Goal: Transaction & Acquisition: Purchase product/service

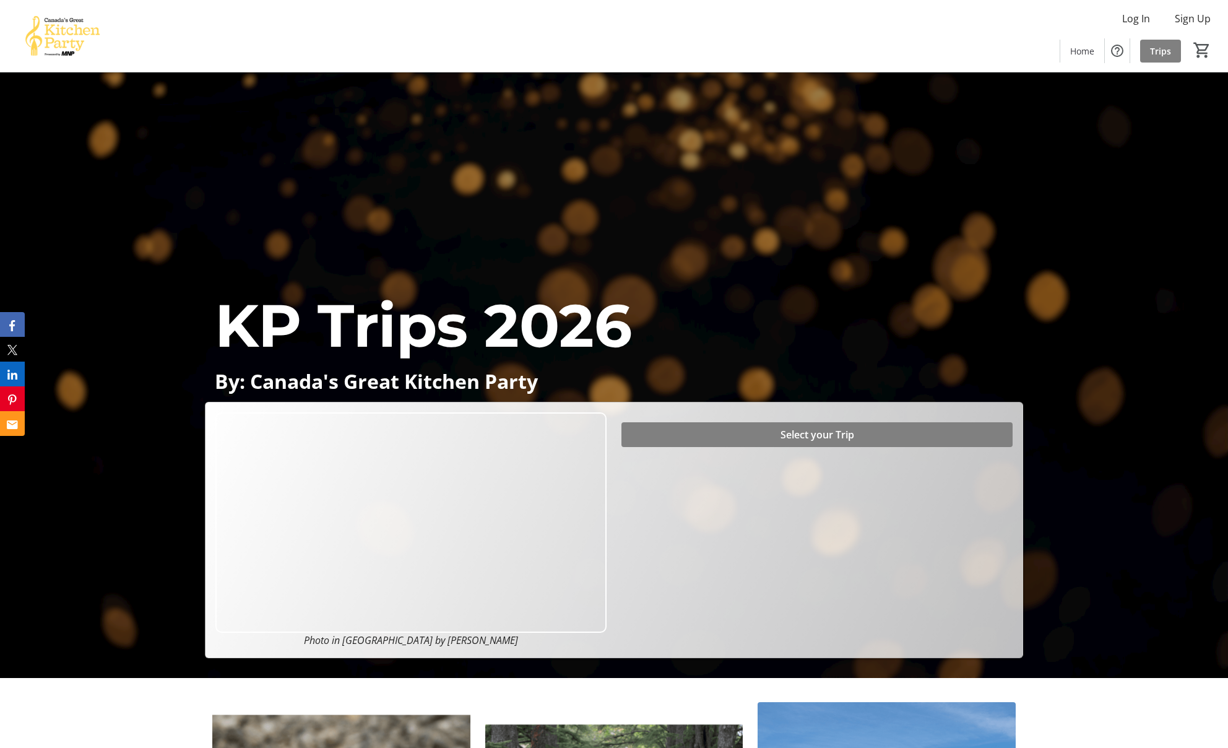
scroll to position [59, 0]
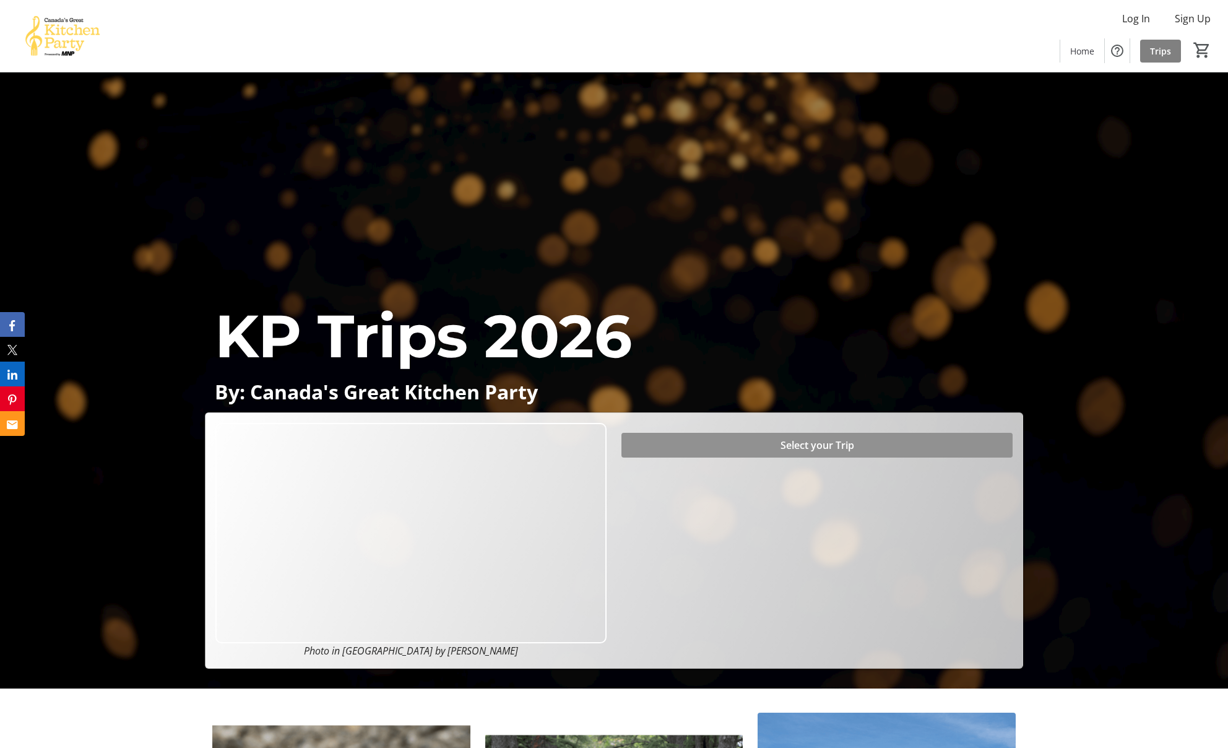
click at [787, 443] on span "Select your Trip" at bounding box center [817, 445] width 74 height 15
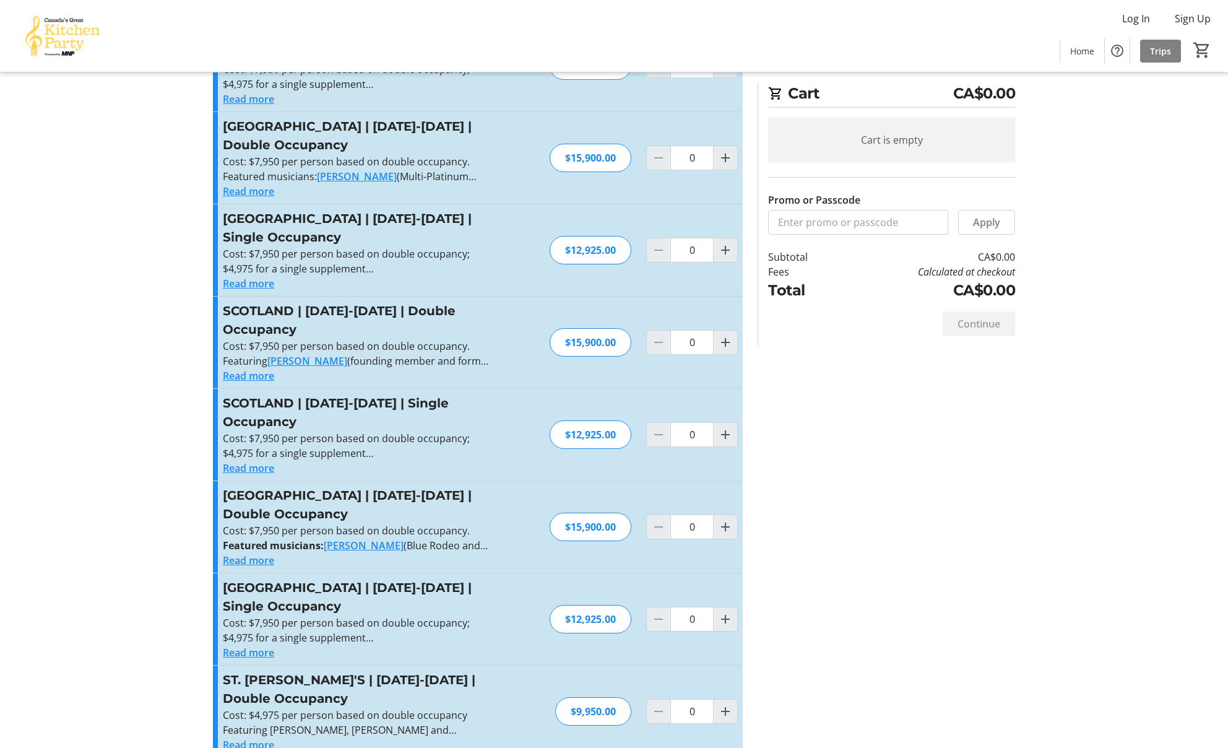
scroll to position [176, 0]
click at [725, 334] on mat-icon "Increment by one" at bounding box center [725, 341] width 15 height 15
type input "1"
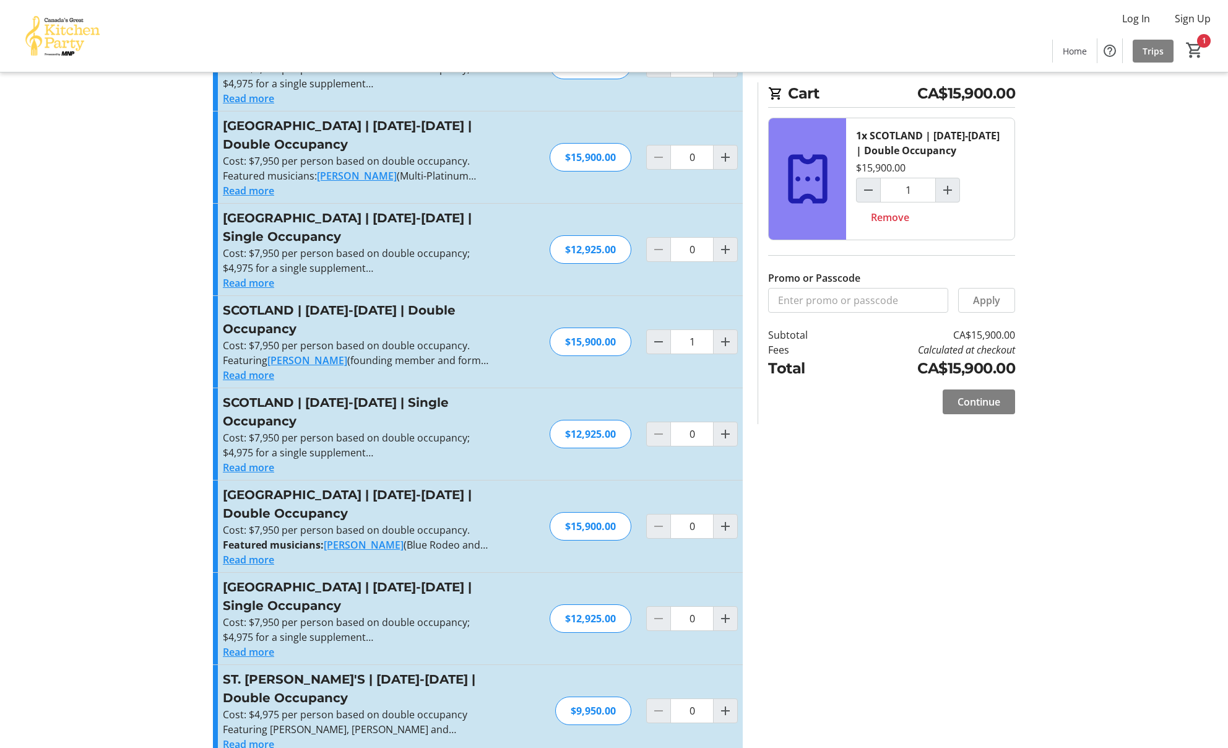
scroll to position [176, 1]
click at [810, 301] on input "Promo or Passcode" at bounding box center [858, 300] width 180 height 25
type input "BALANCE2026"
click at [819, 301] on span "Apply" at bounding box center [986, 300] width 27 height 15
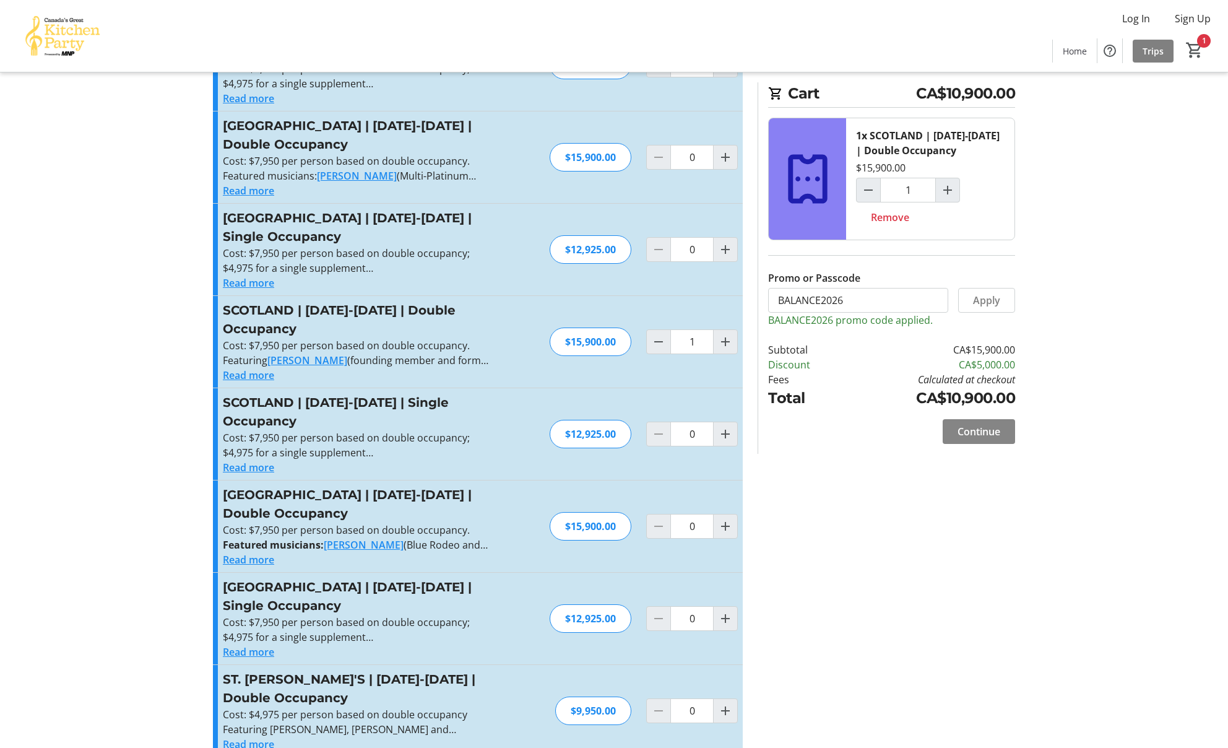
click at [819, 430] on span "Continue" at bounding box center [978, 431] width 43 height 15
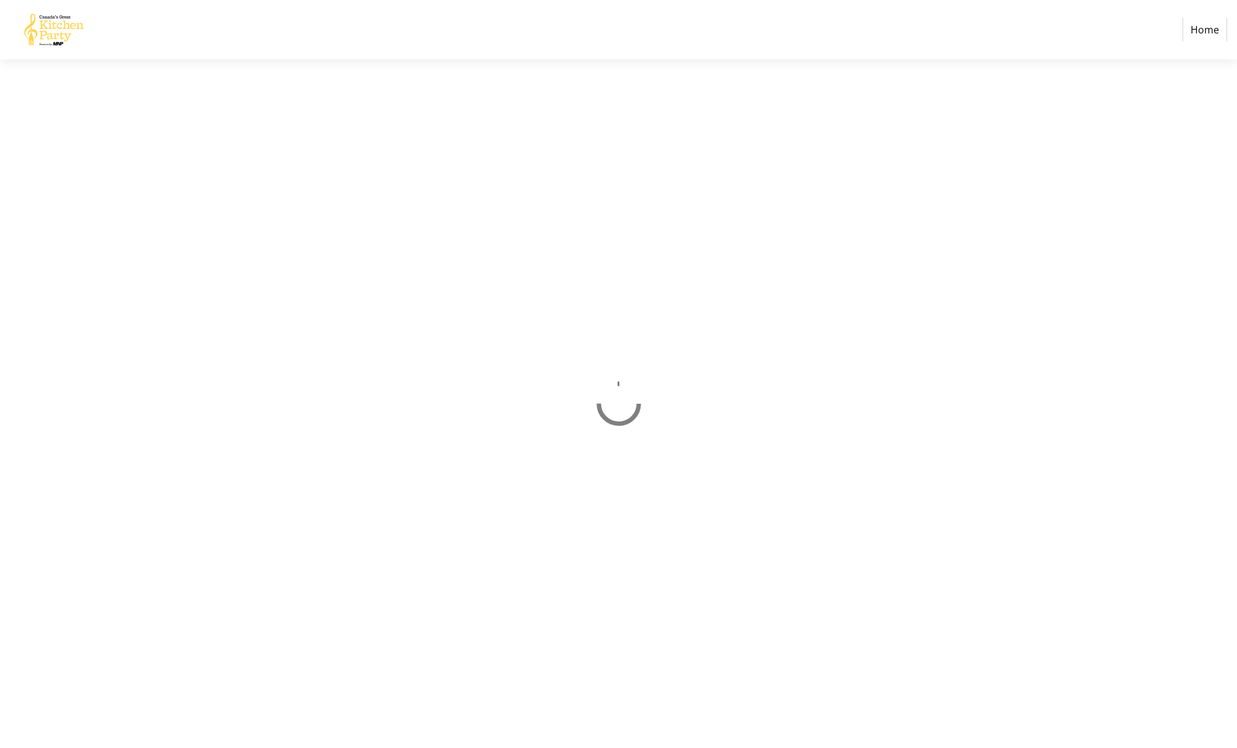
select select "CA"
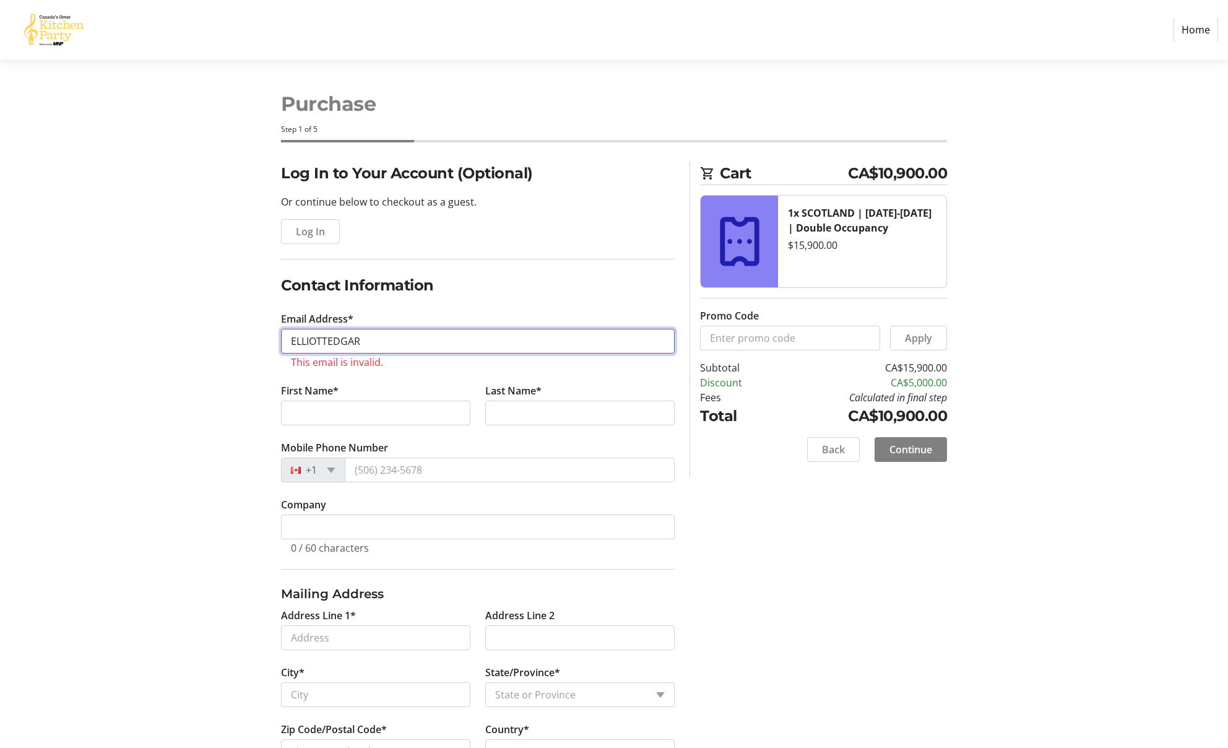
type input "[EMAIL_ADDRESS][DOMAIN_NAME]"
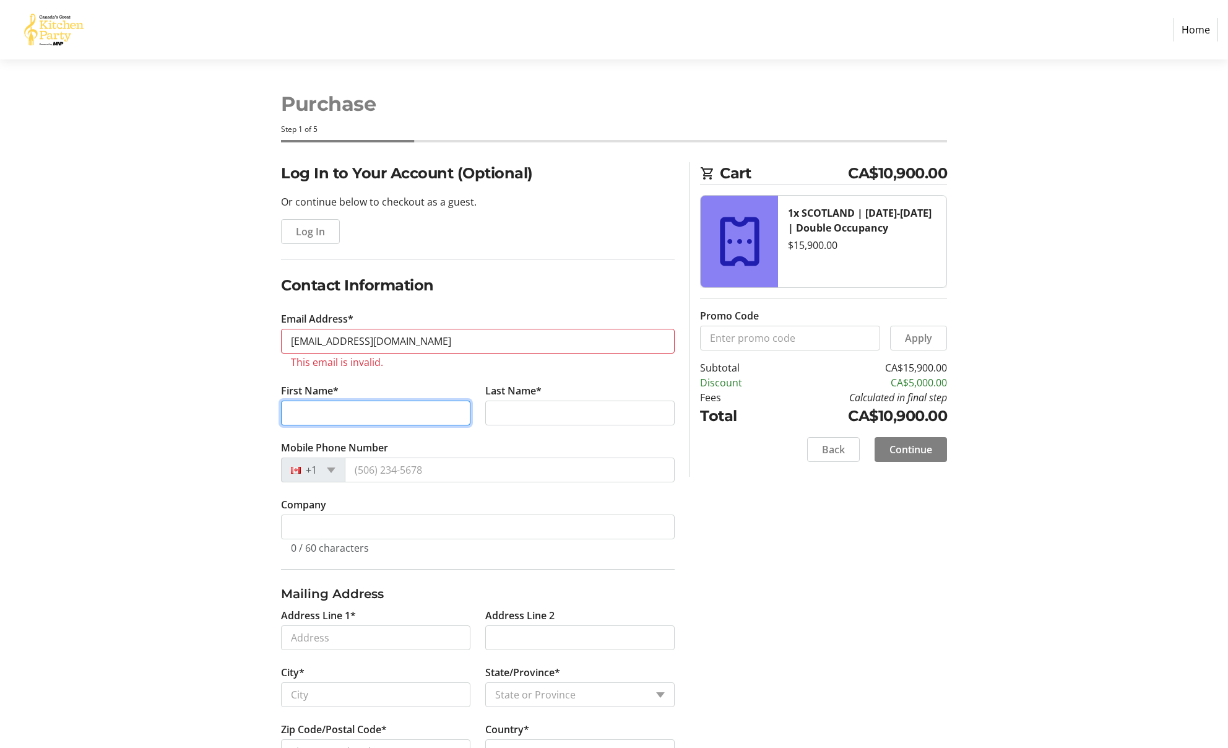
type input "[PERSON_NAME]"
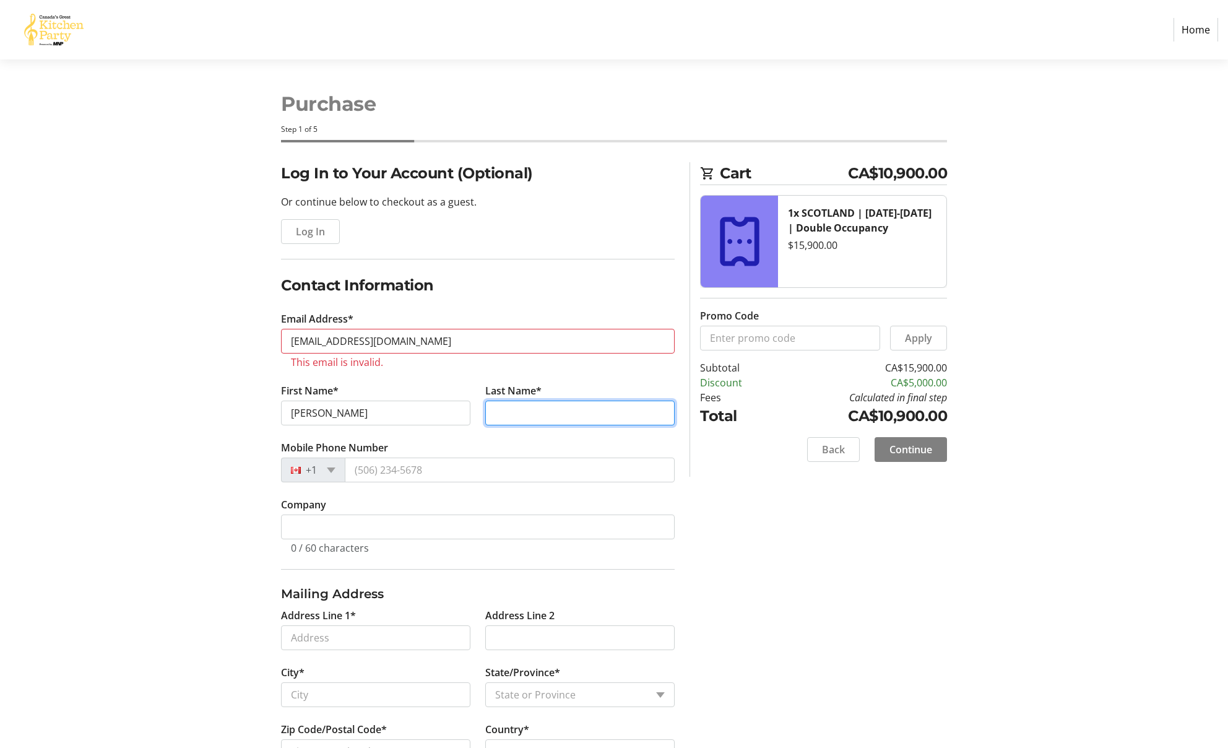
type input "[PERSON_NAME]"
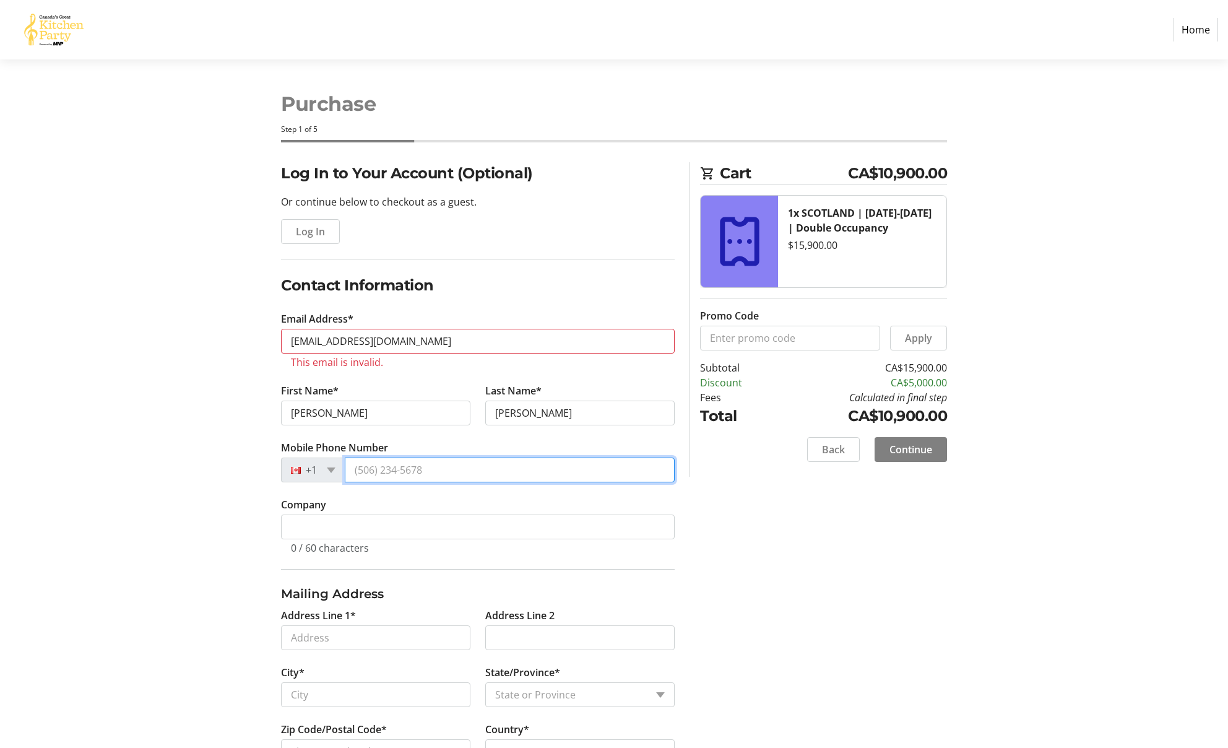
type input "[PHONE_NUMBER]"
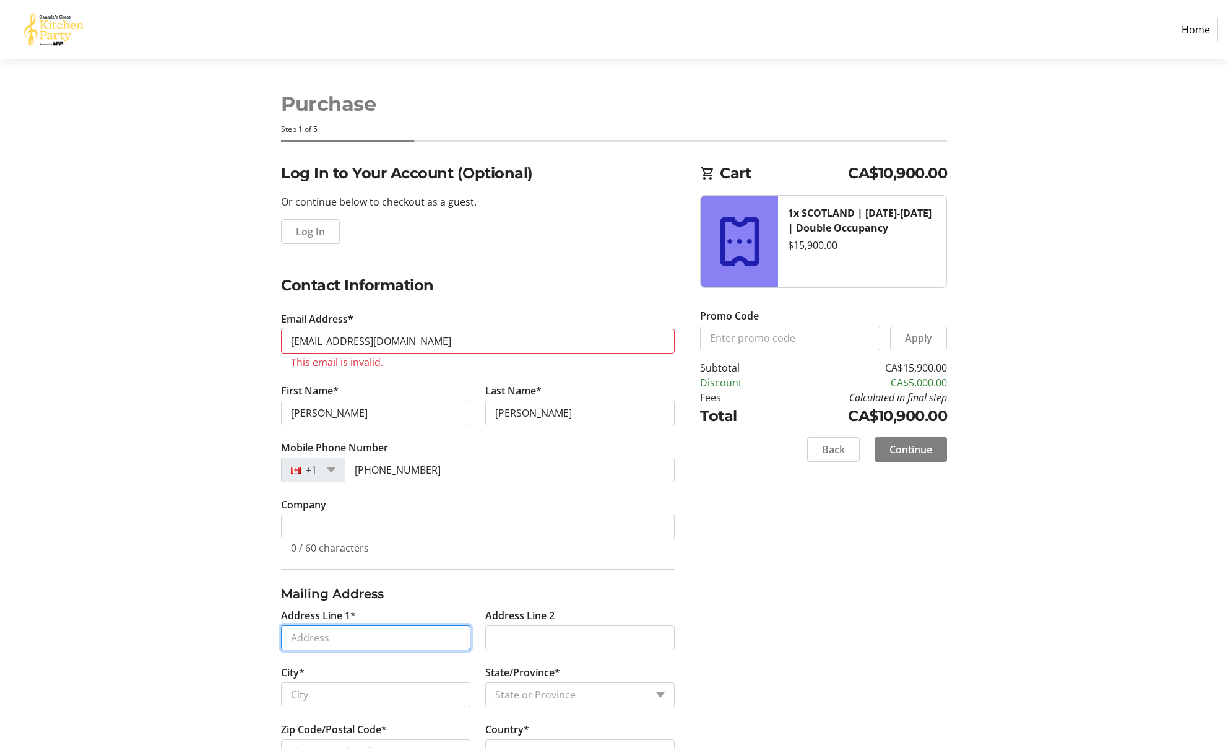
type input "[STREET_ADDRESS]"
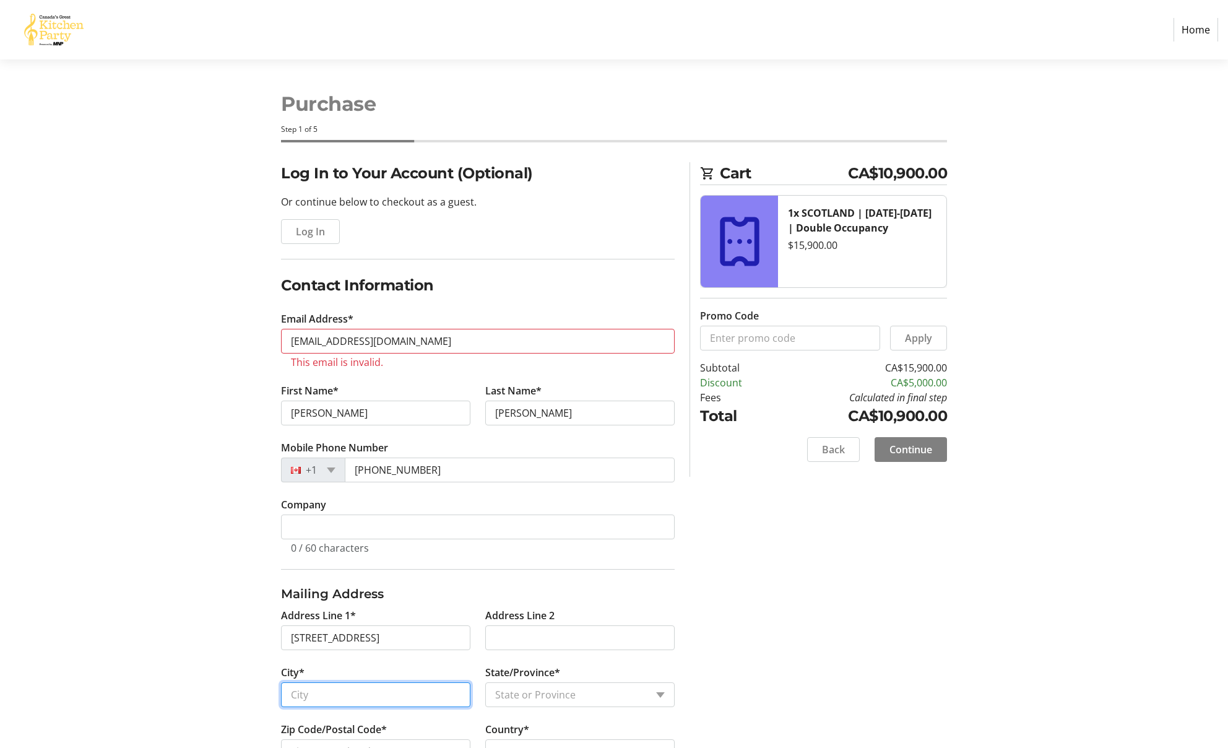
type input "St [PERSON_NAME]"
select select "NL"
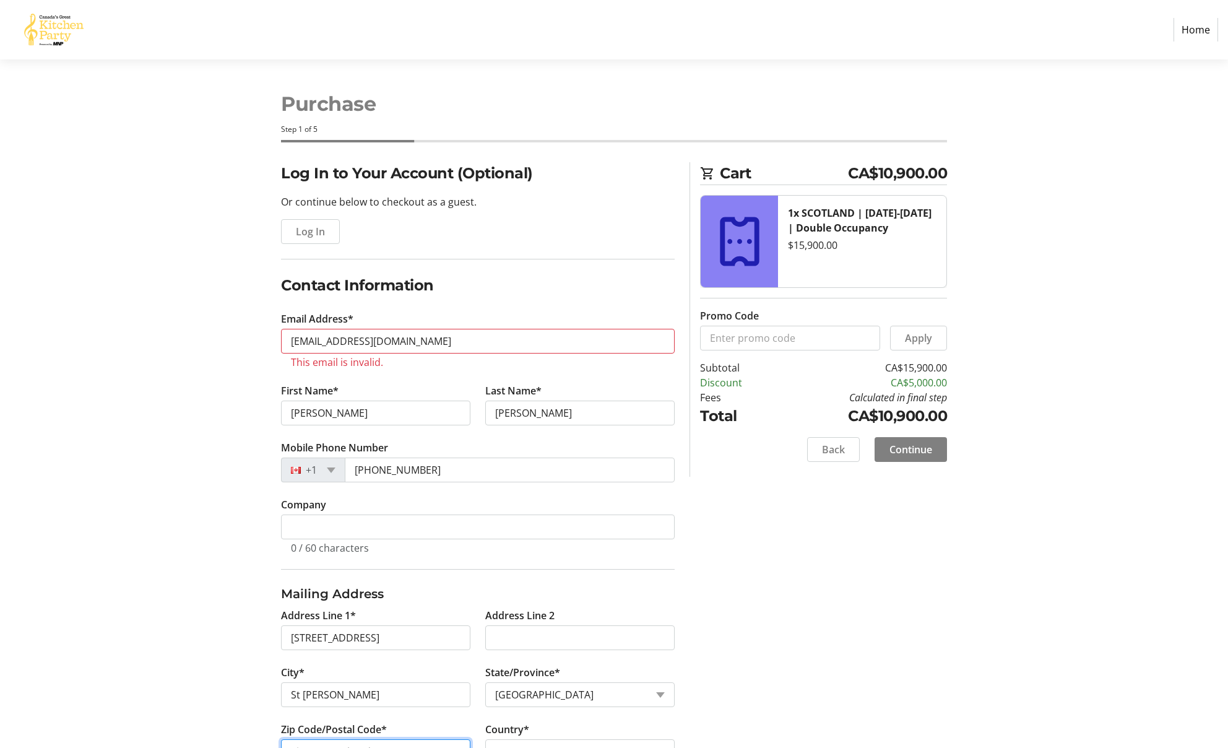
type input "A1B 2S5"
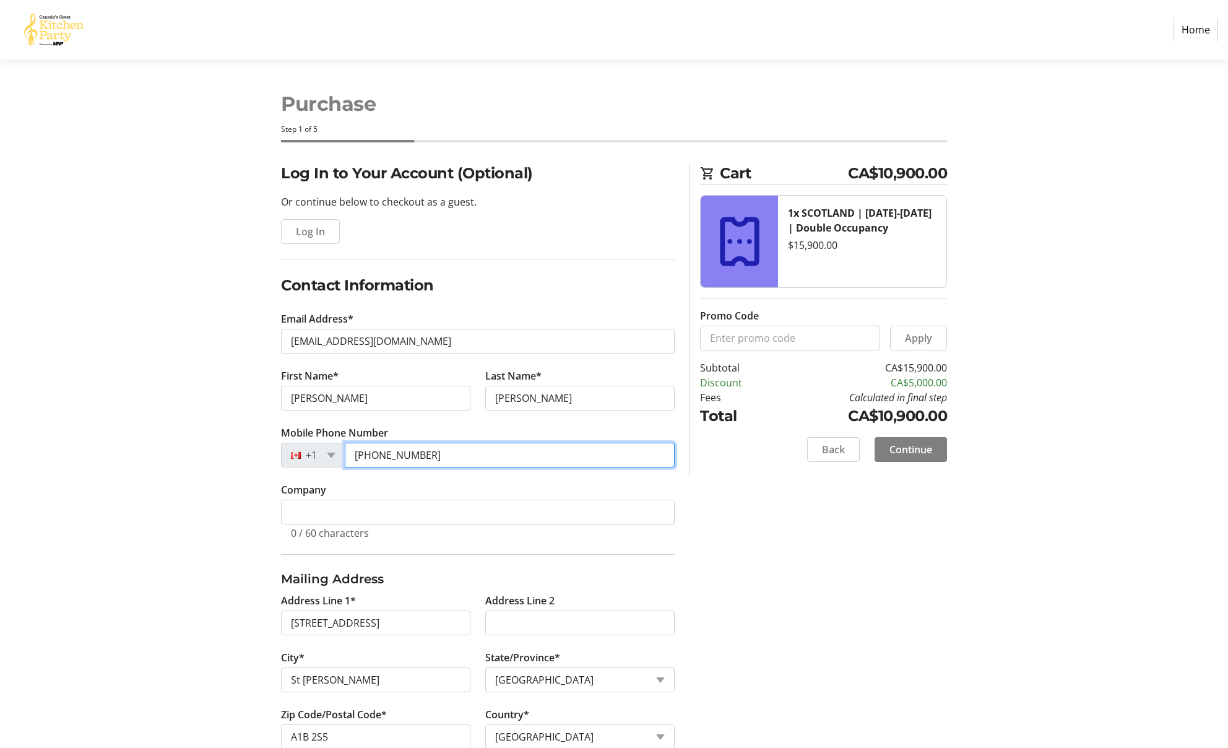
click at [438, 459] on input "[PHONE_NUMBER]" at bounding box center [510, 455] width 330 height 25
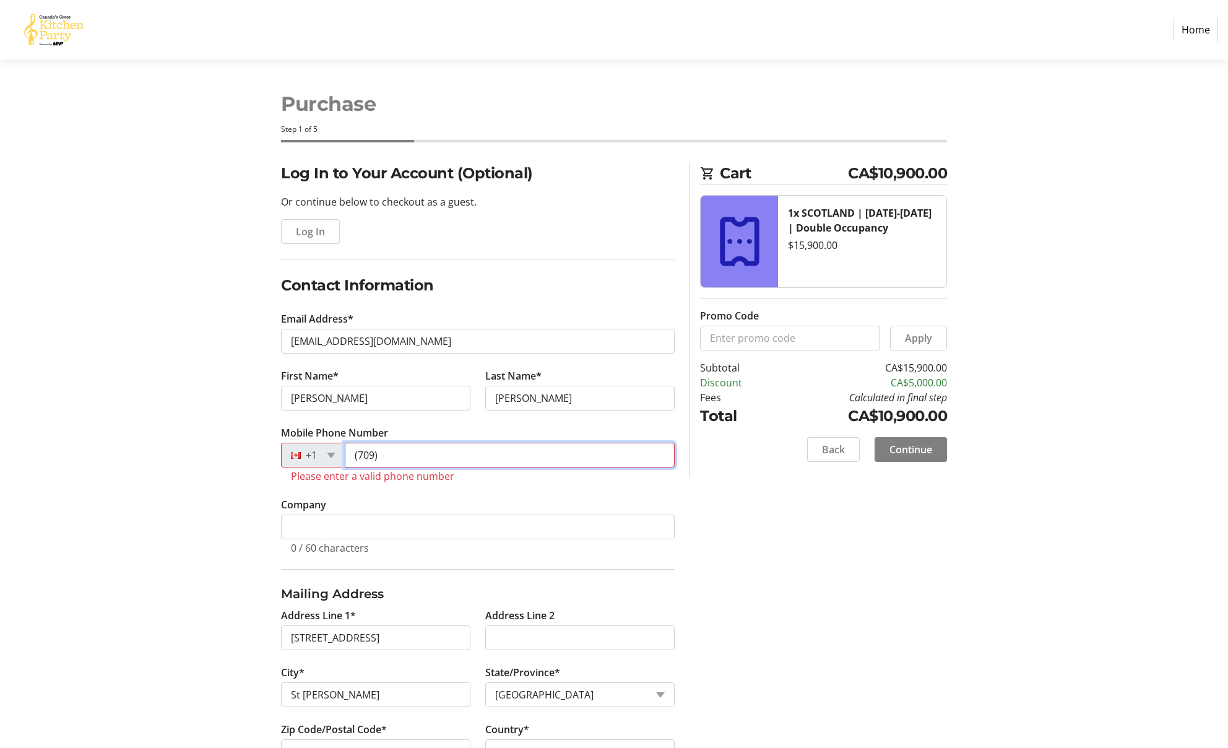
type input "[PHONE_NUMBER]"
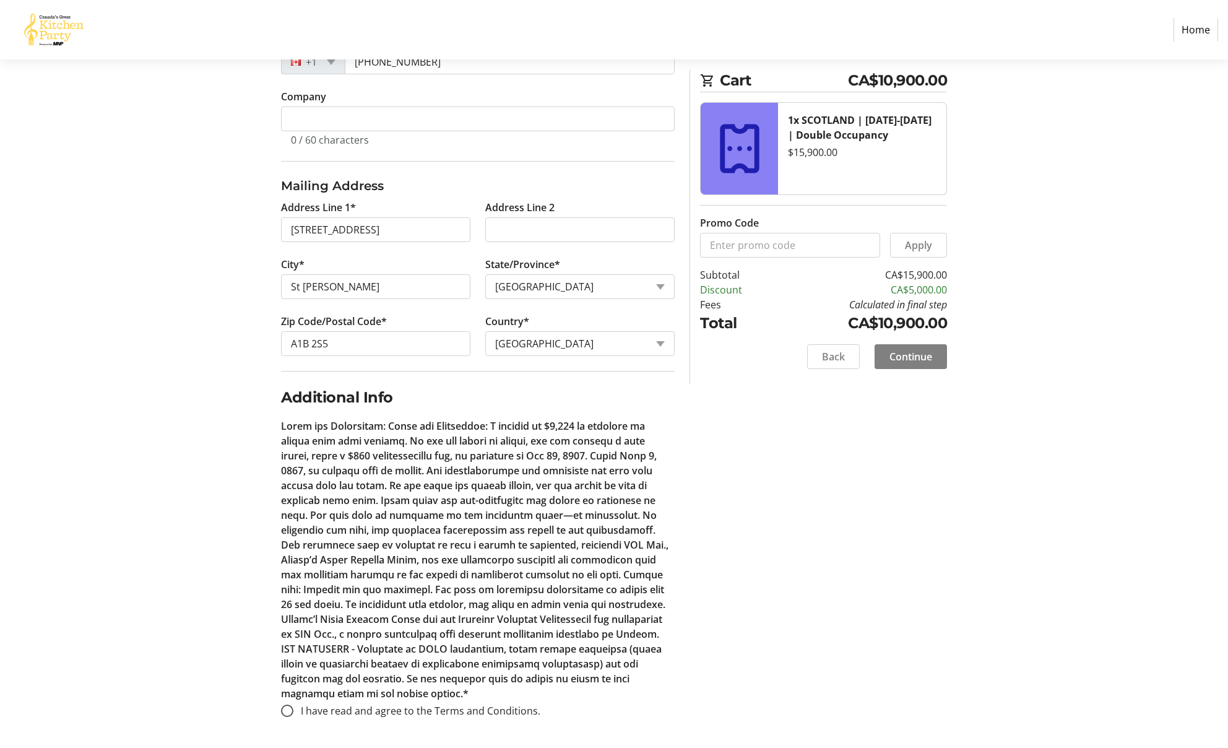
scroll to position [393, 0]
click at [819, 356] on span "Continue" at bounding box center [910, 356] width 43 height 15
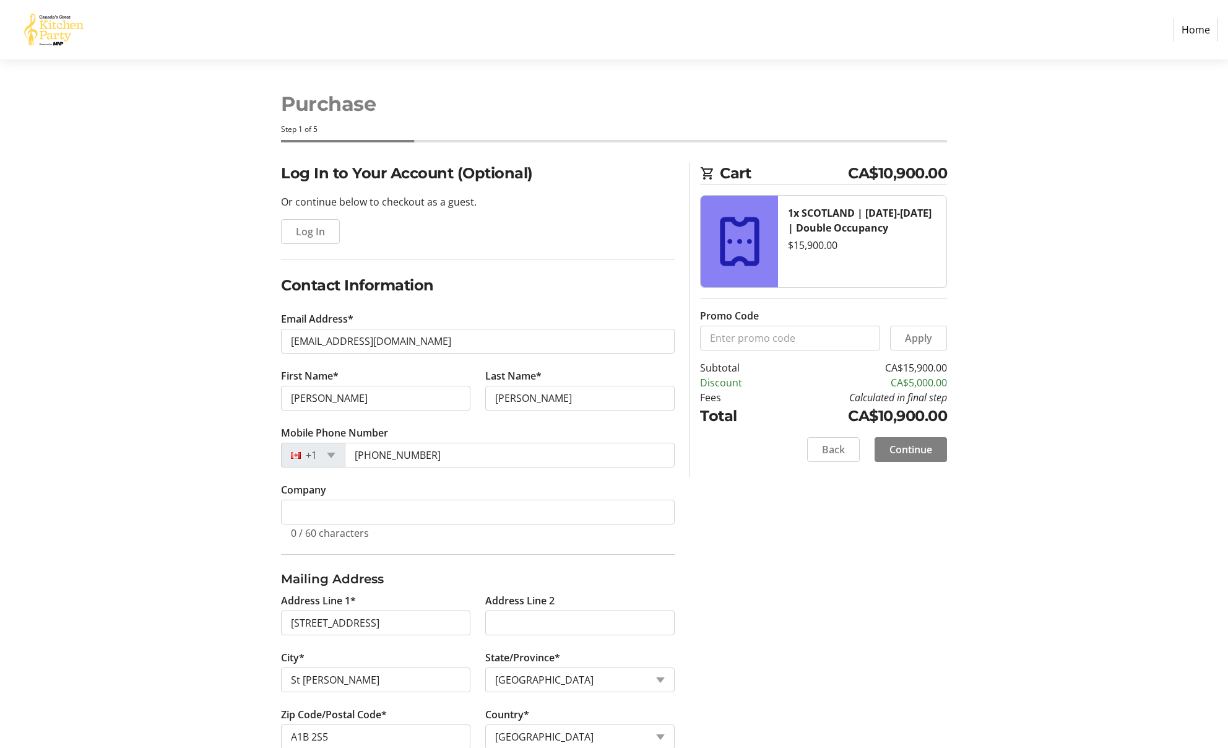
scroll to position [0, 0]
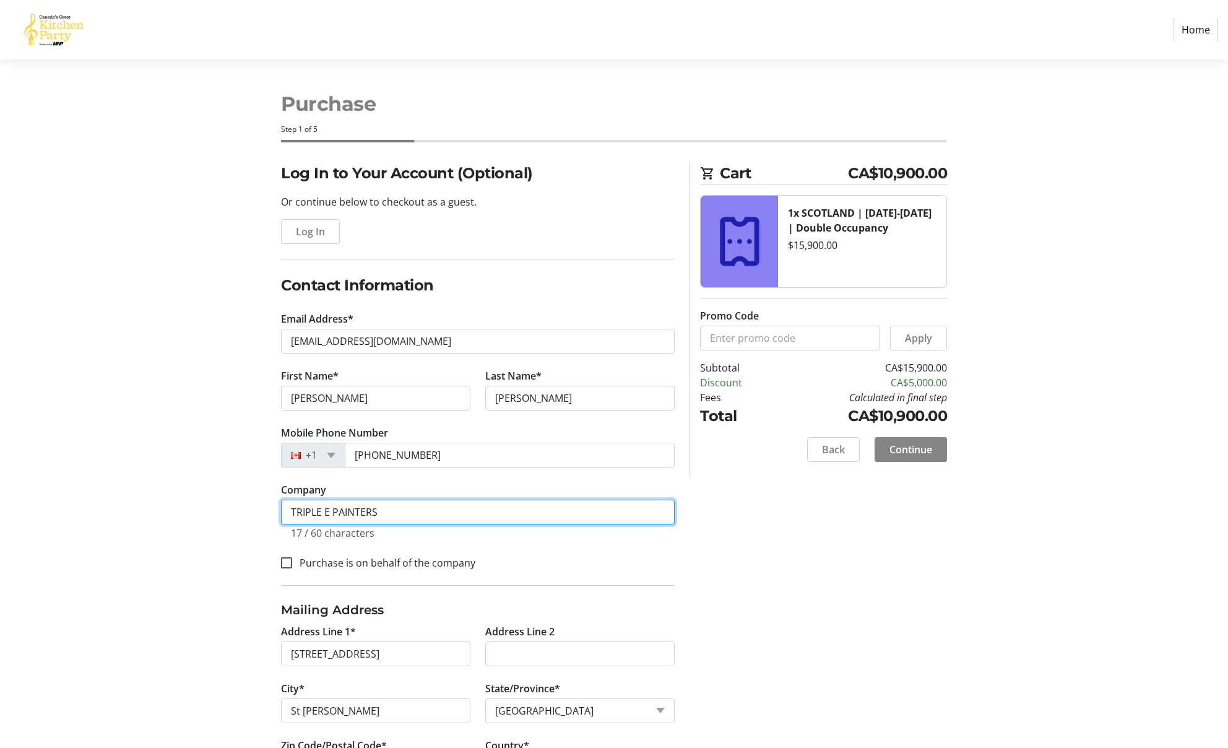
type input "TRIPLE E PAINTERS"
click at [819, 449] on span "Continue" at bounding box center [910, 449] width 43 height 15
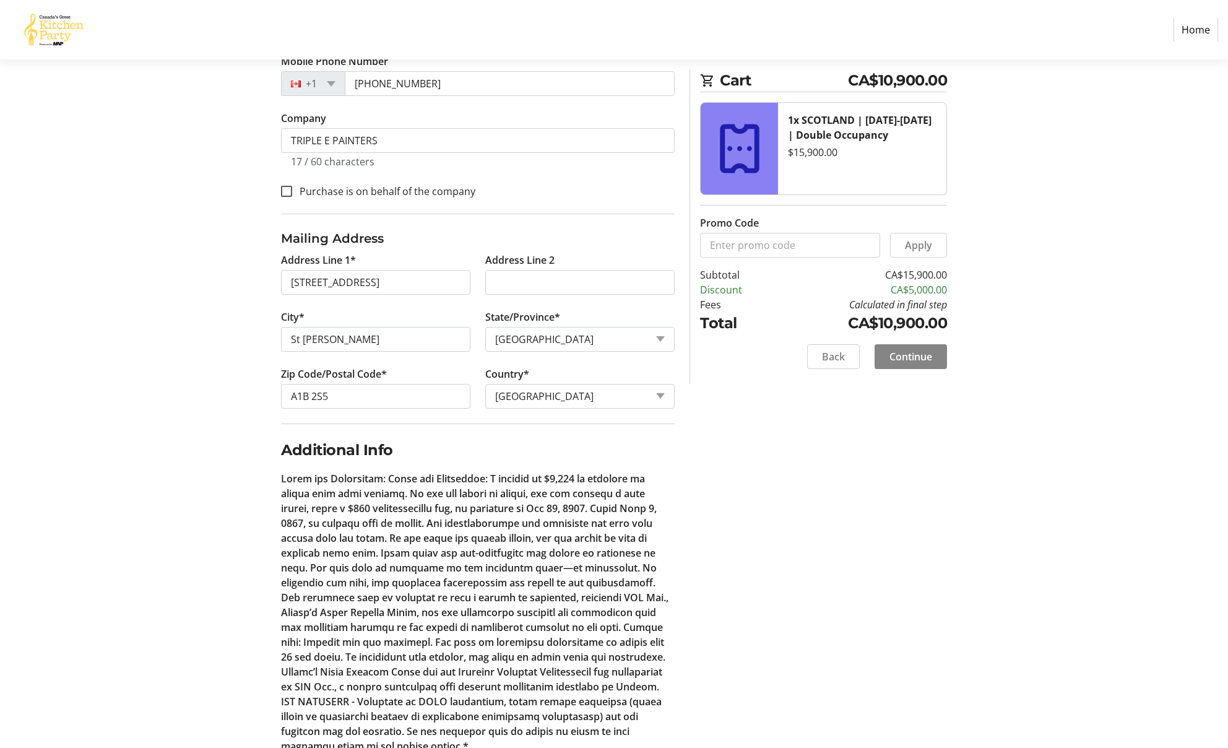
scroll to position [439, 0]
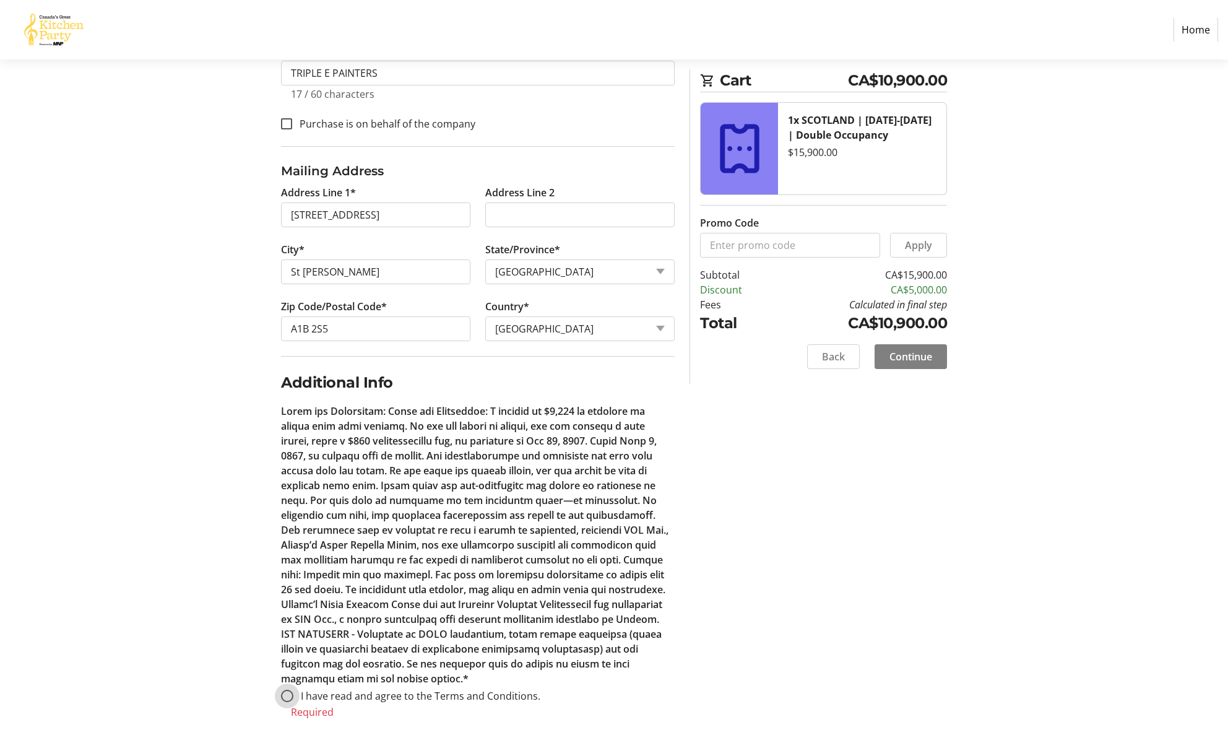
click at [290, 679] on input "I have read and agree to the Terms and Conditions." at bounding box center [287, 695] width 12 height 12
radio input "true"
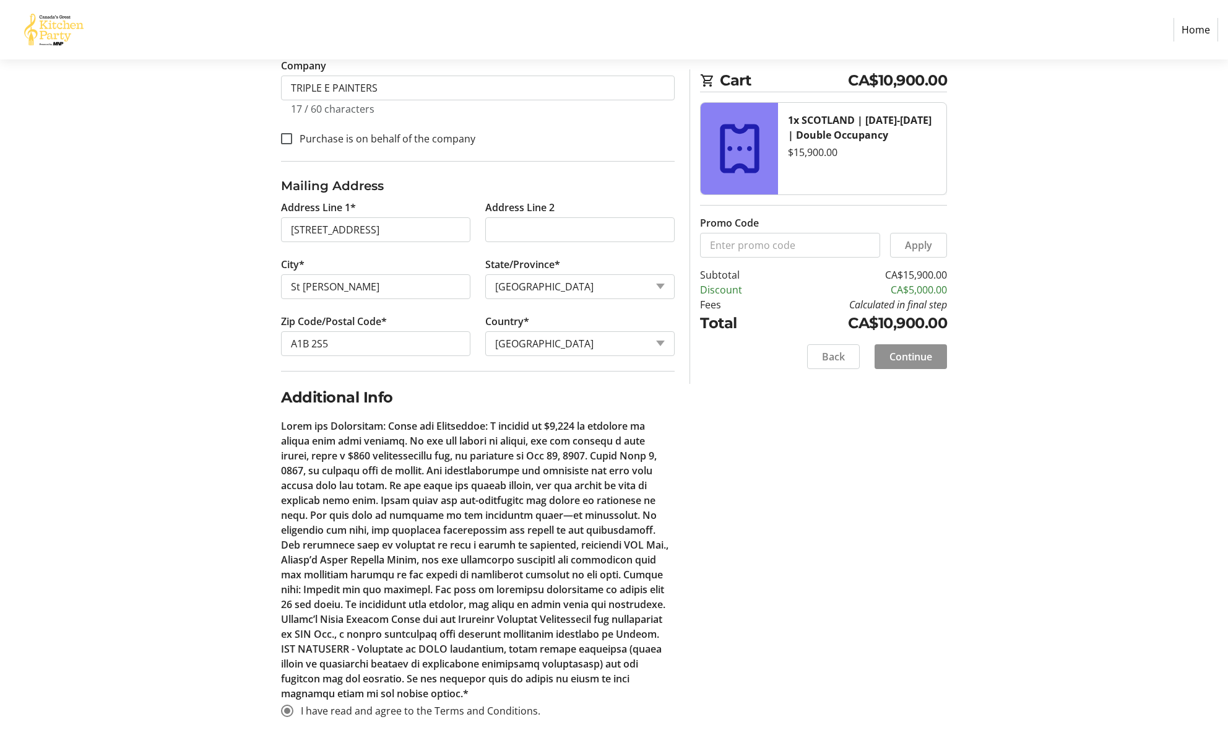
click at [819, 357] on span "Continue" at bounding box center [910, 356] width 43 height 15
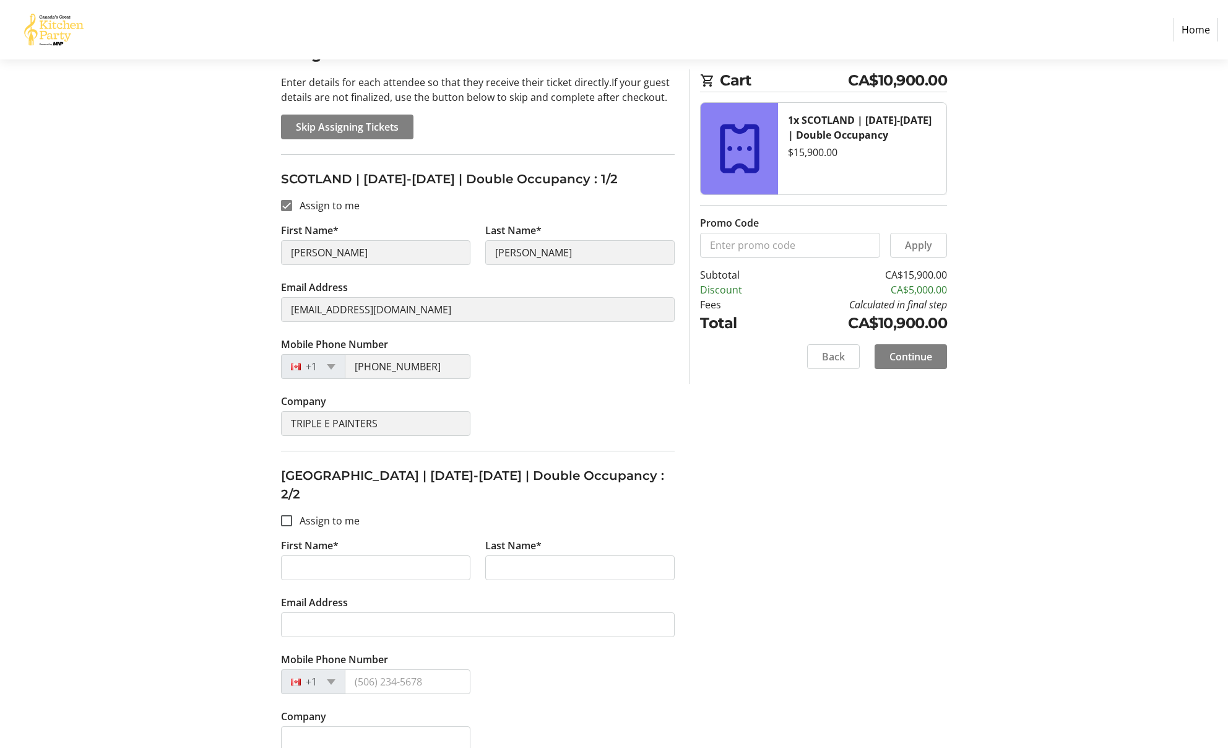
scroll to position [119, 0]
type input "[PERSON_NAME]"
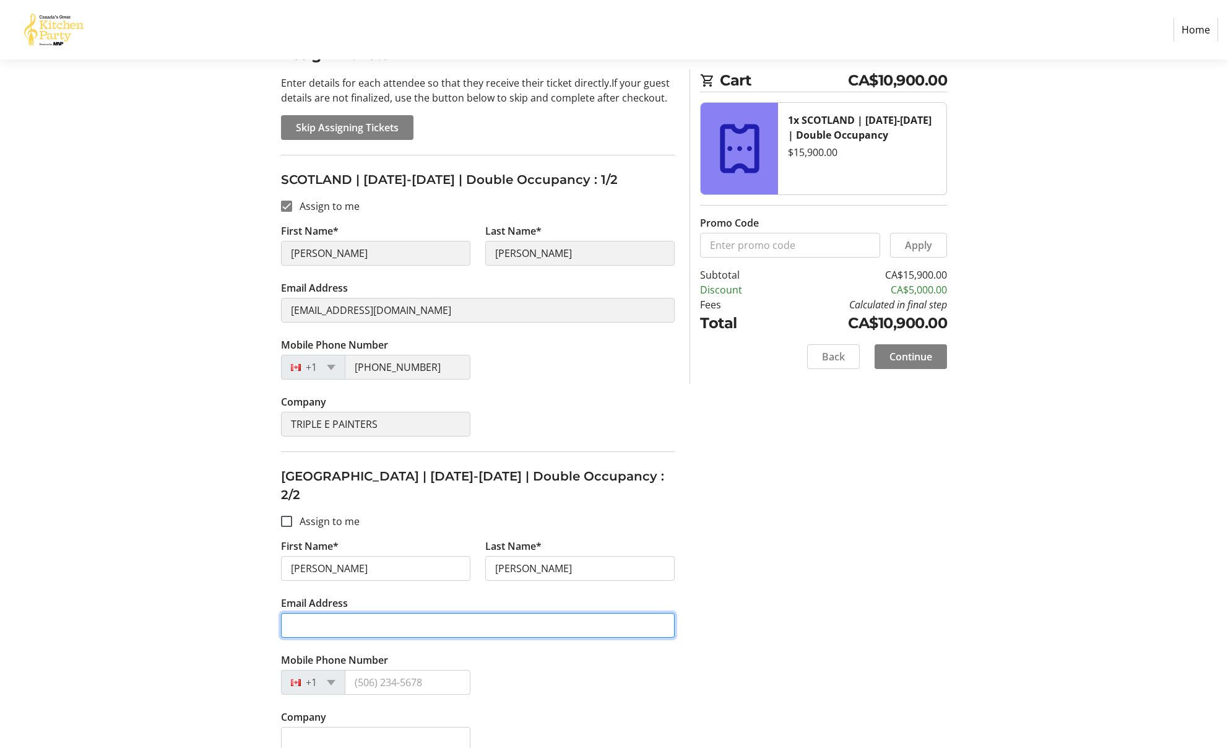
type input "[EMAIL_ADDRESS][DOMAIN_NAME]"
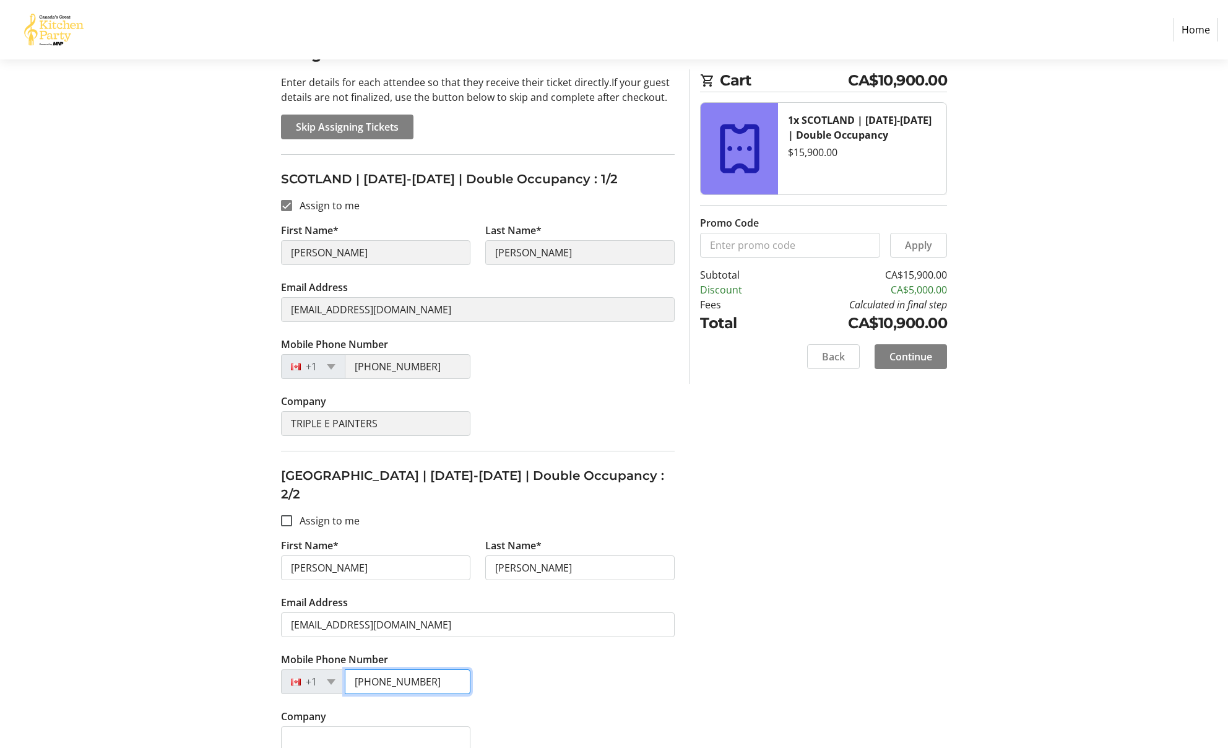
click at [443, 669] on input "[PHONE_NUMBER]" at bounding box center [408, 681] width 126 height 25
type input "[PHONE_NUMBER]"
click at [819, 351] on span "Continue" at bounding box center [910, 356] width 43 height 15
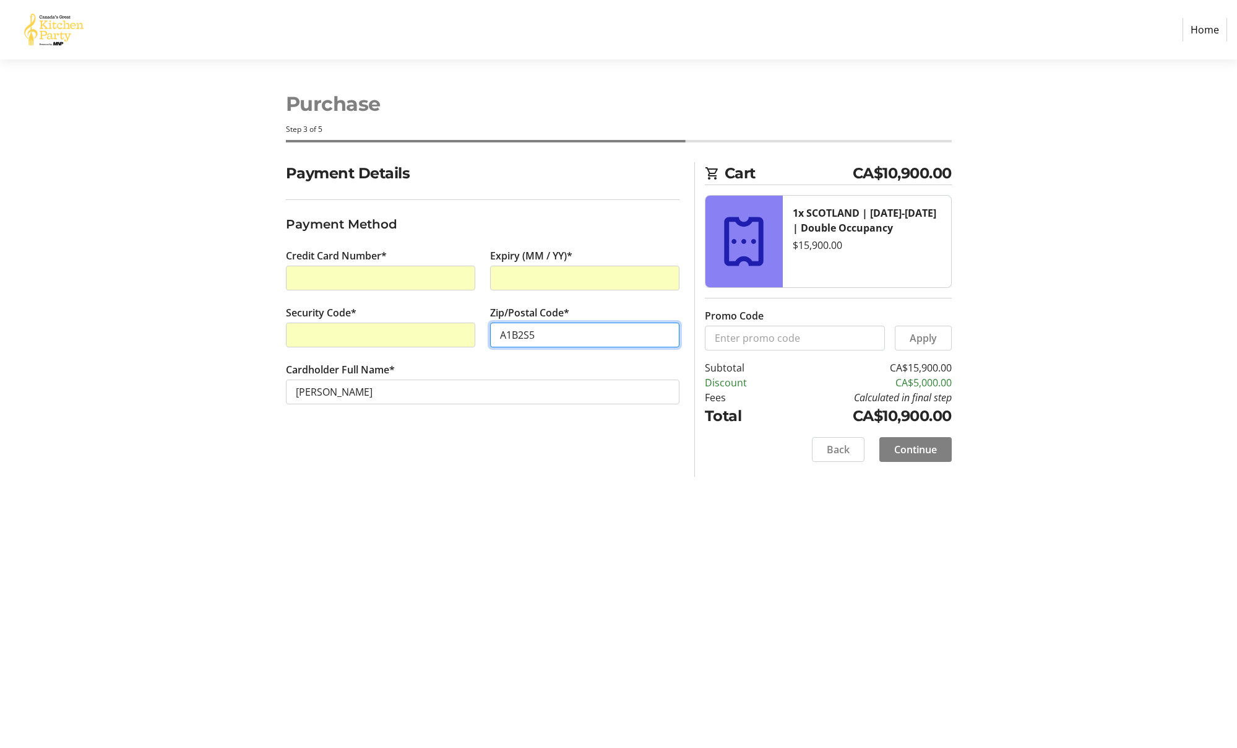
scroll to position [0, 1]
type input "A1B2S5"
click at [819, 449] on span "Continue" at bounding box center [915, 449] width 43 height 15
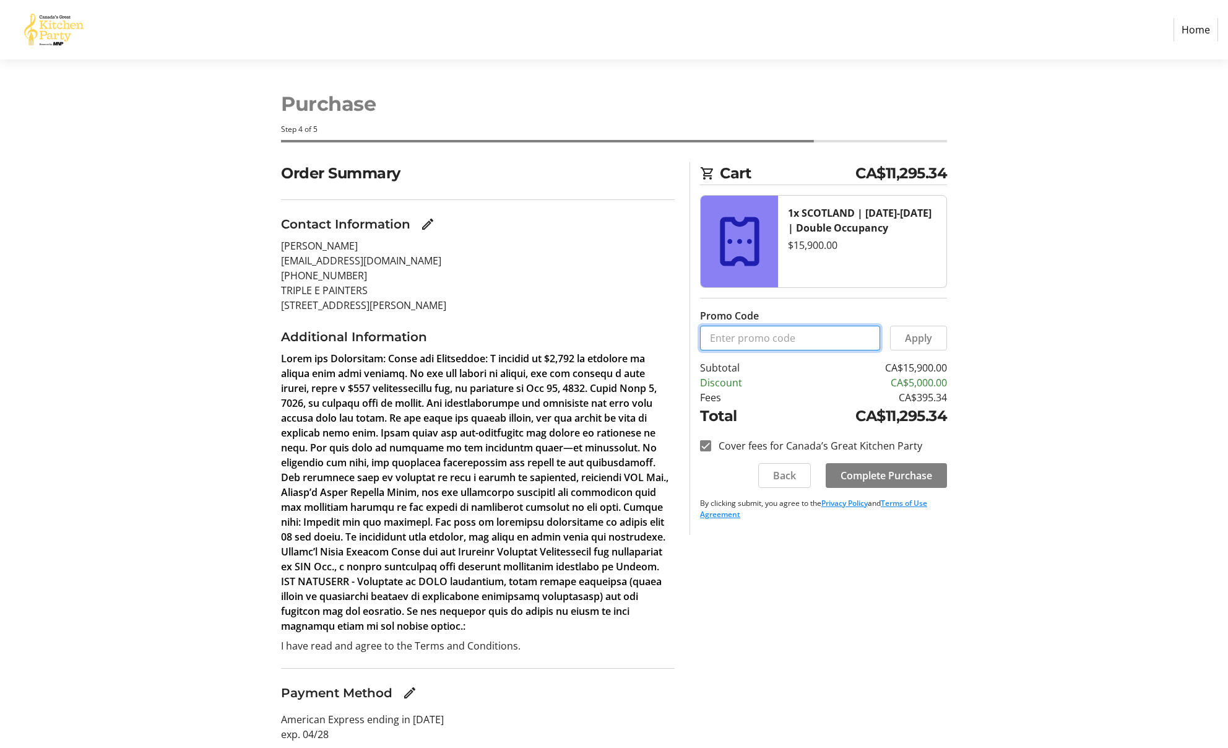
click at [756, 340] on input "Promo Code" at bounding box center [790, 338] width 180 height 25
type input "BALANCE2026"
click at [819, 338] on span "Apply" at bounding box center [918, 337] width 27 height 15
click at [705, 445] on input "Cover fees for Canada’s Great Kitchen Party" at bounding box center [705, 445] width 11 height 11
checkbox input "false"
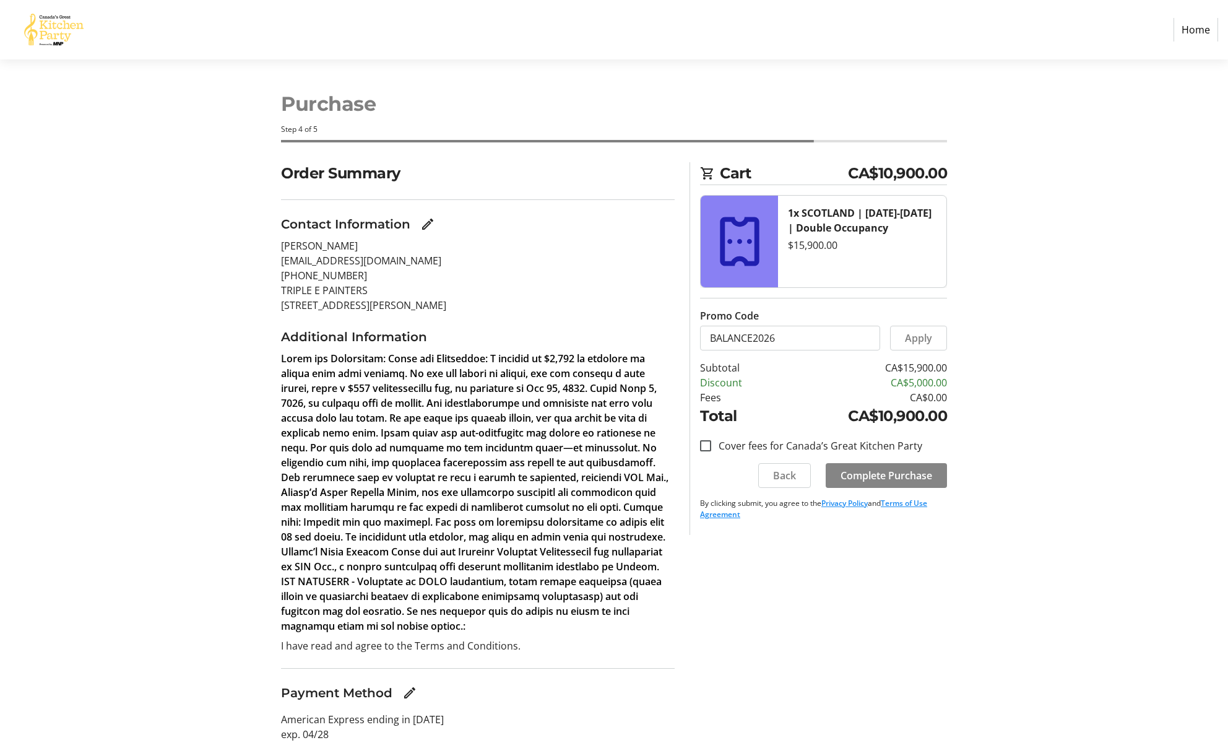
click at [819, 472] on span "Complete Purchase" at bounding box center [886, 475] width 92 height 15
